Goal: Transaction & Acquisition: Subscribe to service/newsletter

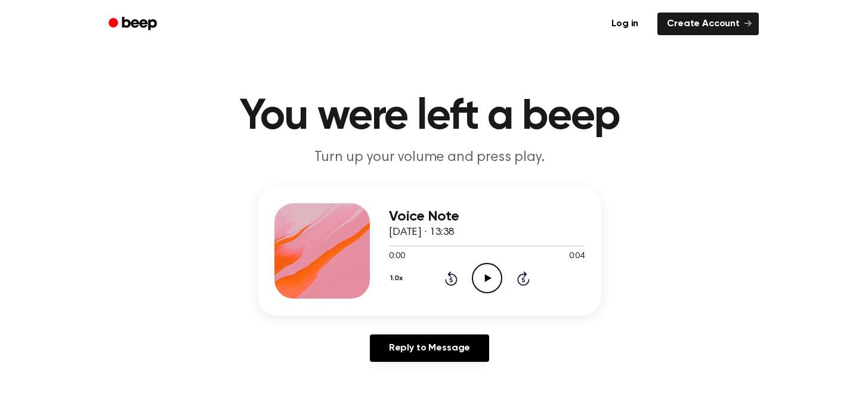
click at [482, 269] on icon "Play Audio" at bounding box center [487, 278] width 30 height 30
click at [653, 235] on div "Voice Note [DATE] · 13:38 0:04 0:04 Your browser does not support the [object O…" at bounding box center [429, 279] width 830 height 185
click at [498, 278] on icon "Play Audio" at bounding box center [487, 278] width 30 height 30
click at [482, 277] on icon "Play Audio" at bounding box center [487, 278] width 30 height 30
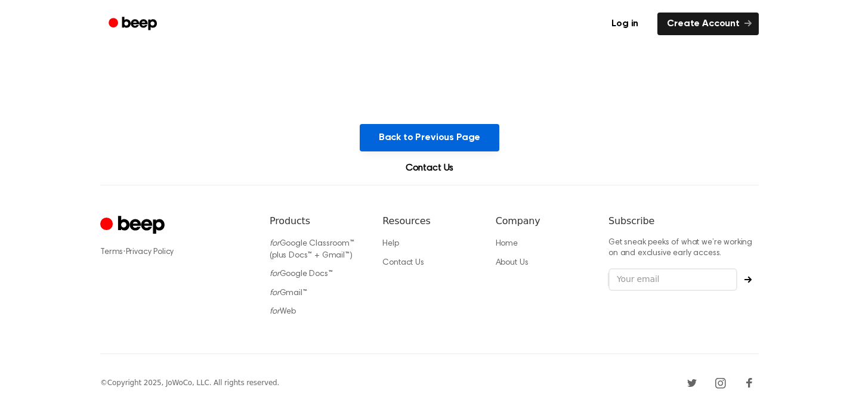
click at [402, 134] on button "Back to Previous Page" at bounding box center [429, 137] width 140 height 27
click at [133, 21] on icon "Beep" at bounding box center [139, 23] width 35 height 13
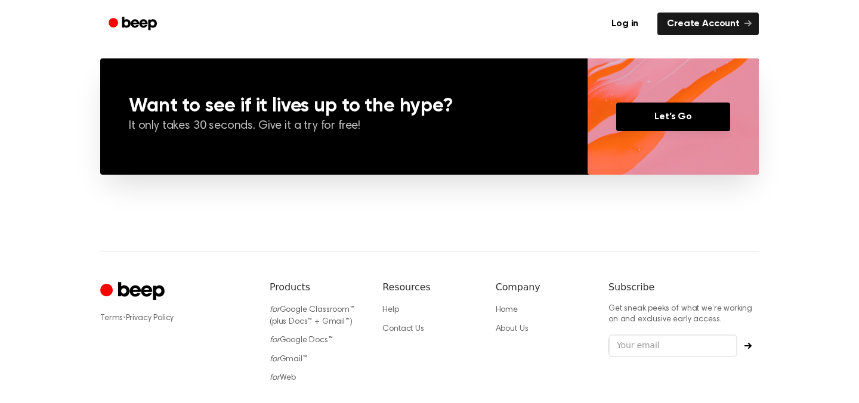
scroll to position [860, 0]
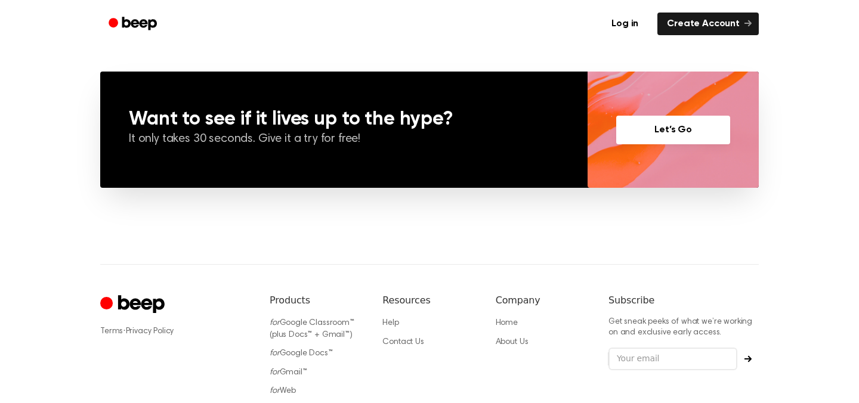
click at [667, 130] on link "Let’s Go" at bounding box center [673, 130] width 114 height 29
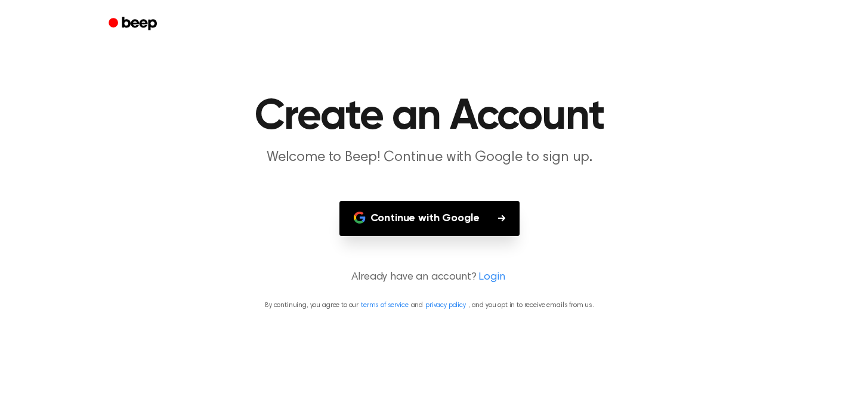
click at [439, 230] on button "Continue with Google" at bounding box center [429, 218] width 181 height 35
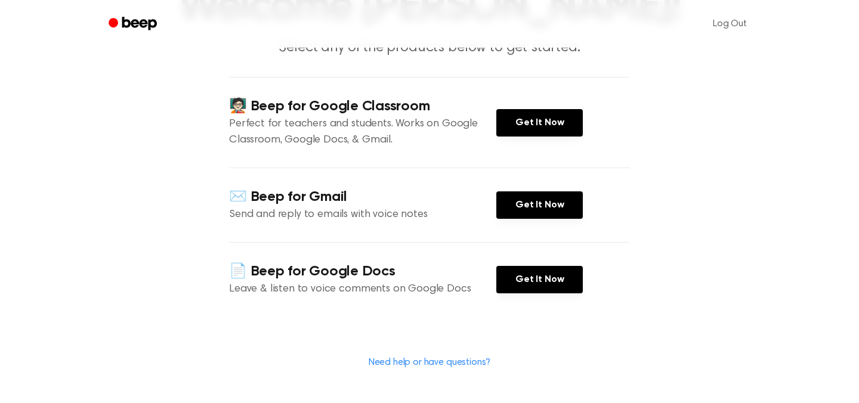
scroll to position [113, 0]
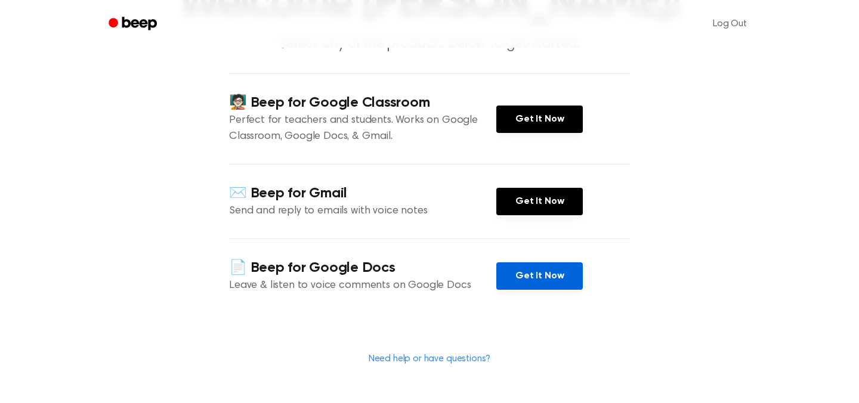
click at [540, 273] on link "Get It Now" at bounding box center [539, 275] width 86 height 27
